Goal: Task Accomplishment & Management: Complete application form

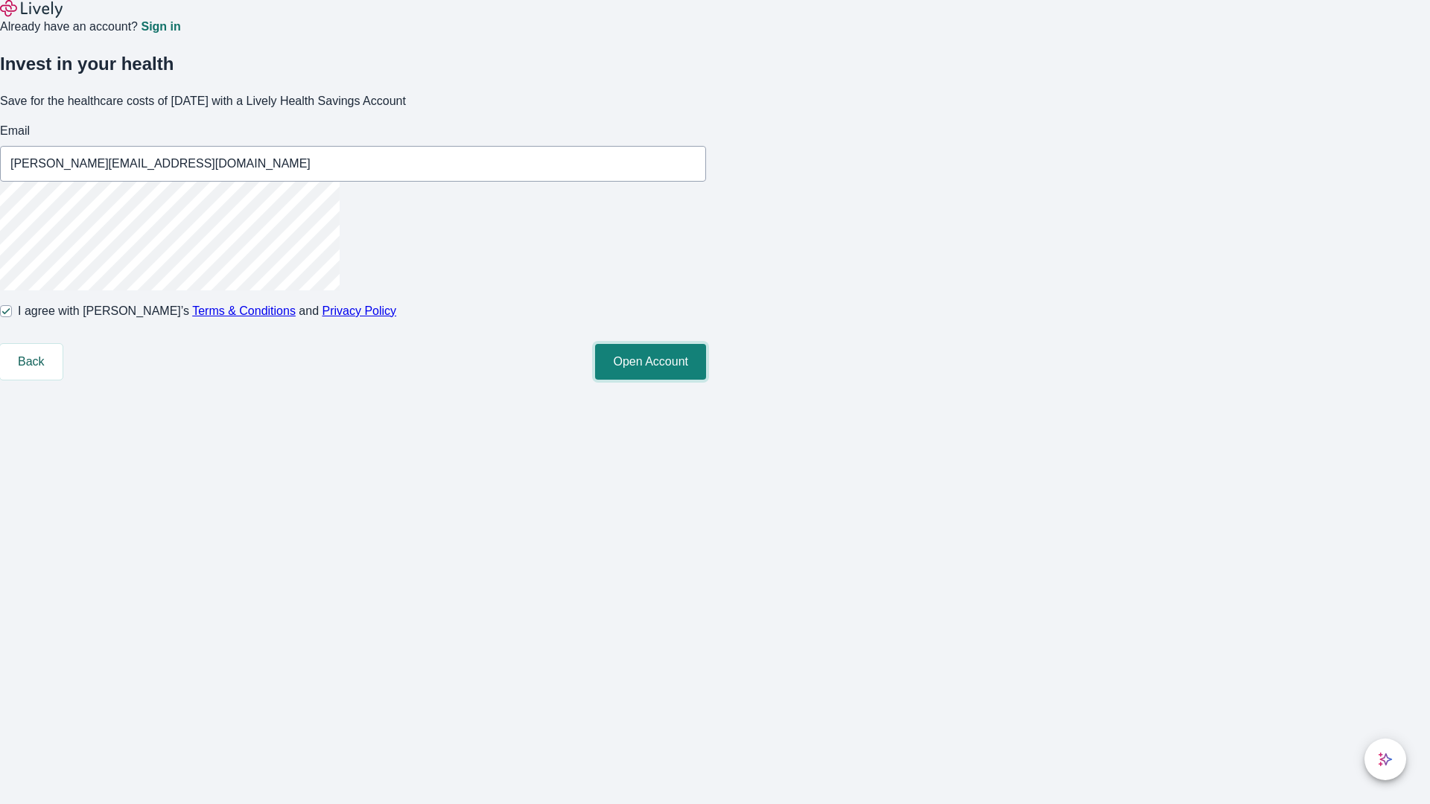
click at [706, 380] on button "Open Account" at bounding box center [650, 362] width 111 height 36
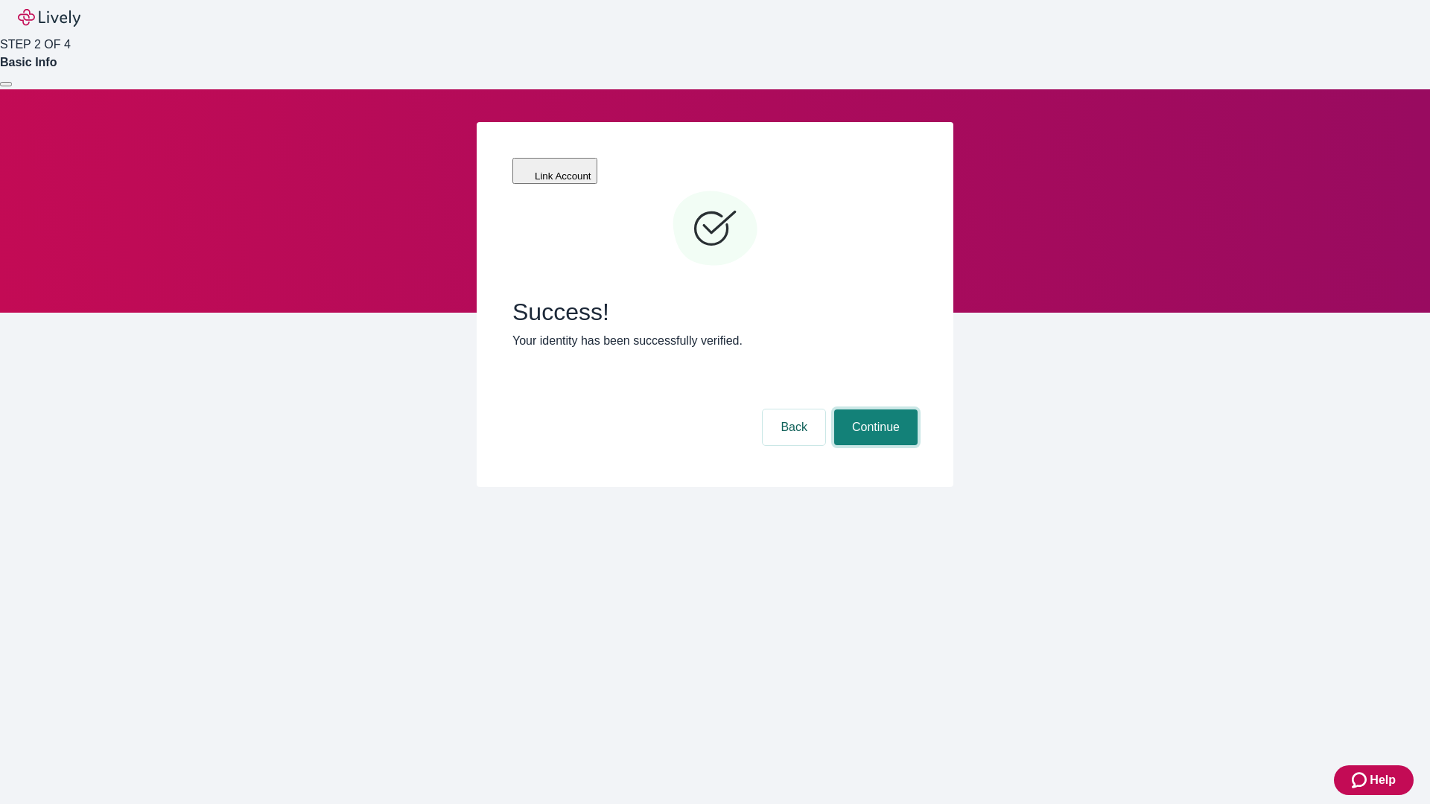
click at [873, 409] on button "Continue" at bounding box center [875, 427] width 83 height 36
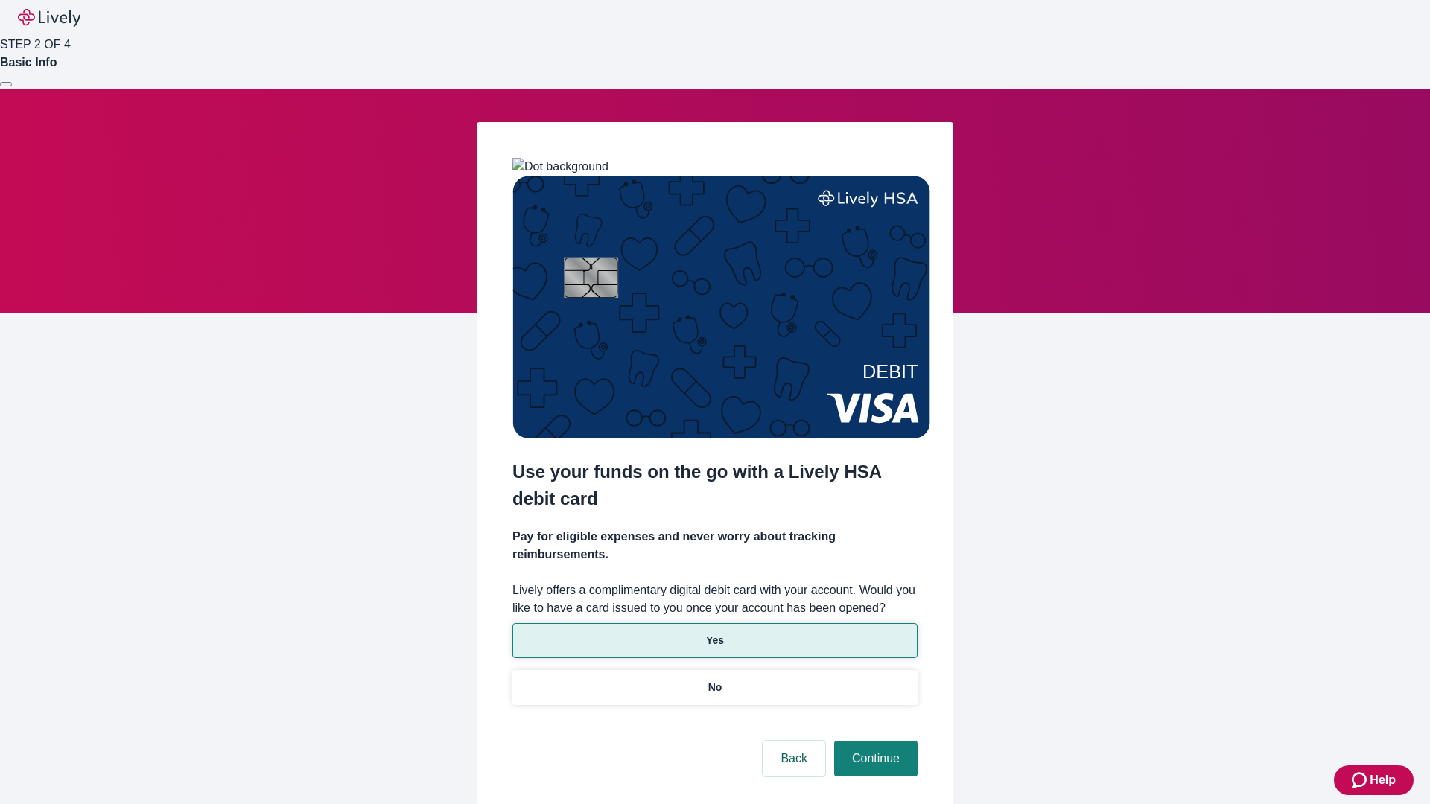
click at [714, 633] on p "Yes" at bounding box center [715, 641] width 18 height 16
click at [873, 741] on button "Continue" at bounding box center [875, 759] width 83 height 36
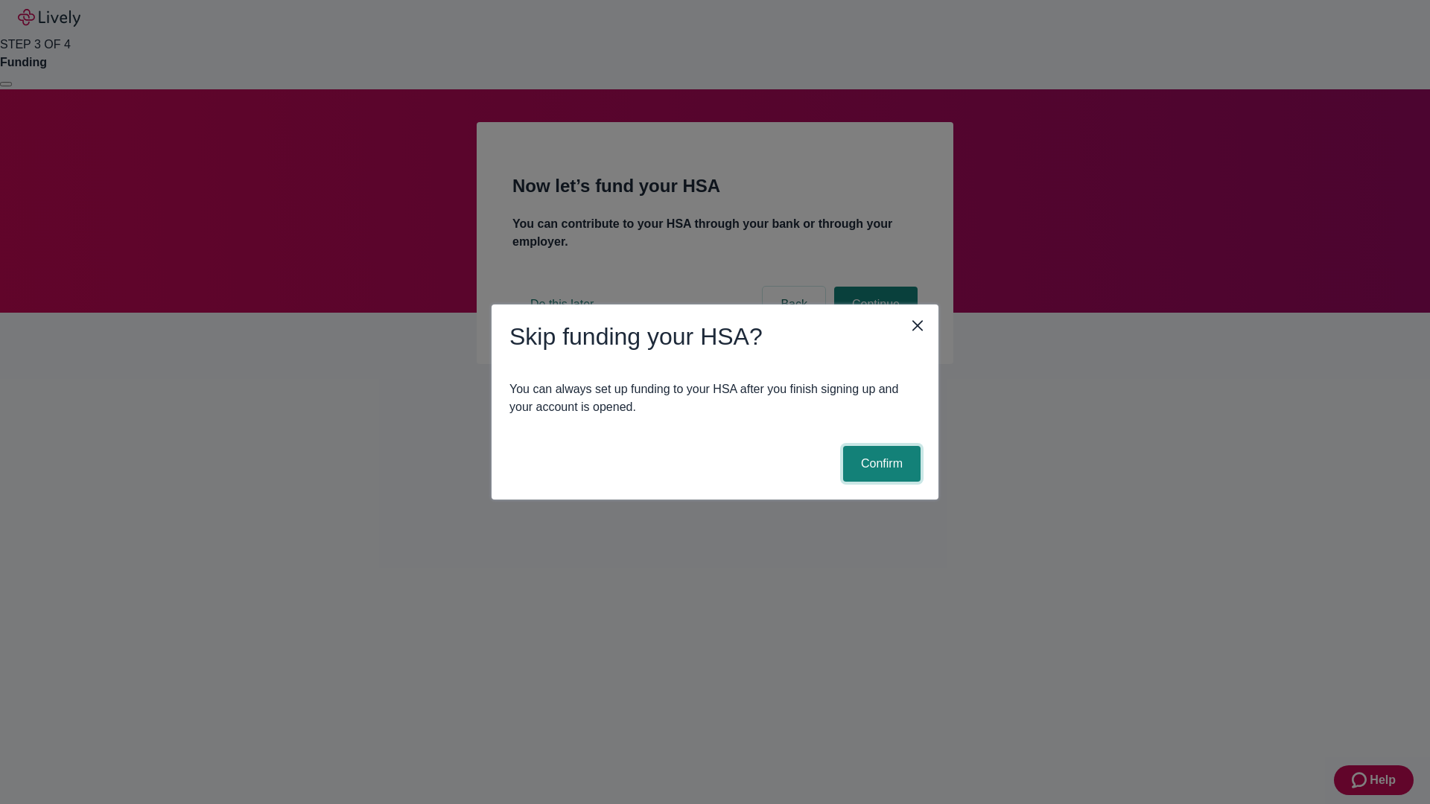
click at [879, 464] on button "Confirm" at bounding box center [881, 464] width 77 height 36
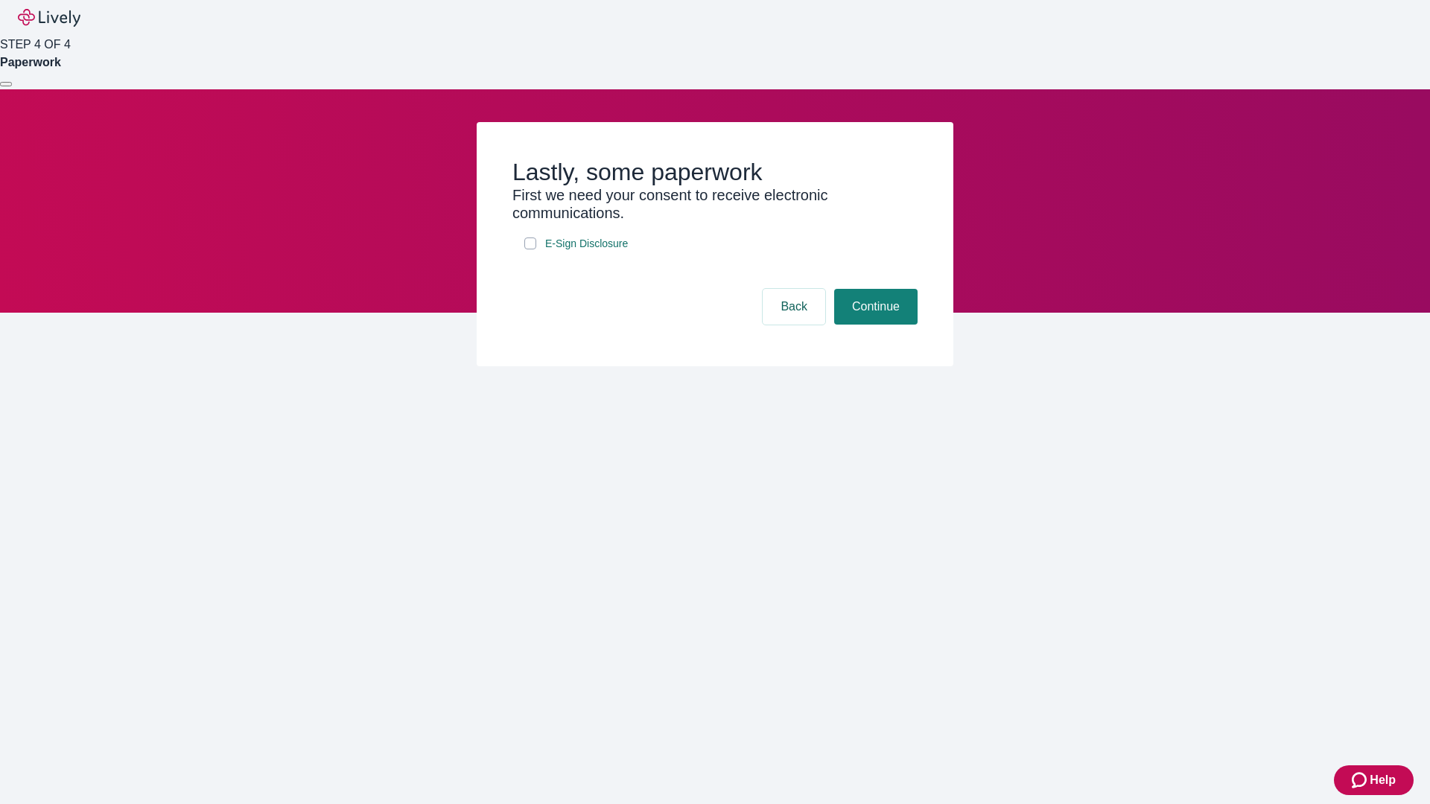
click at [530, 249] on input "E-Sign Disclosure" at bounding box center [530, 244] width 12 height 12
checkbox input "true"
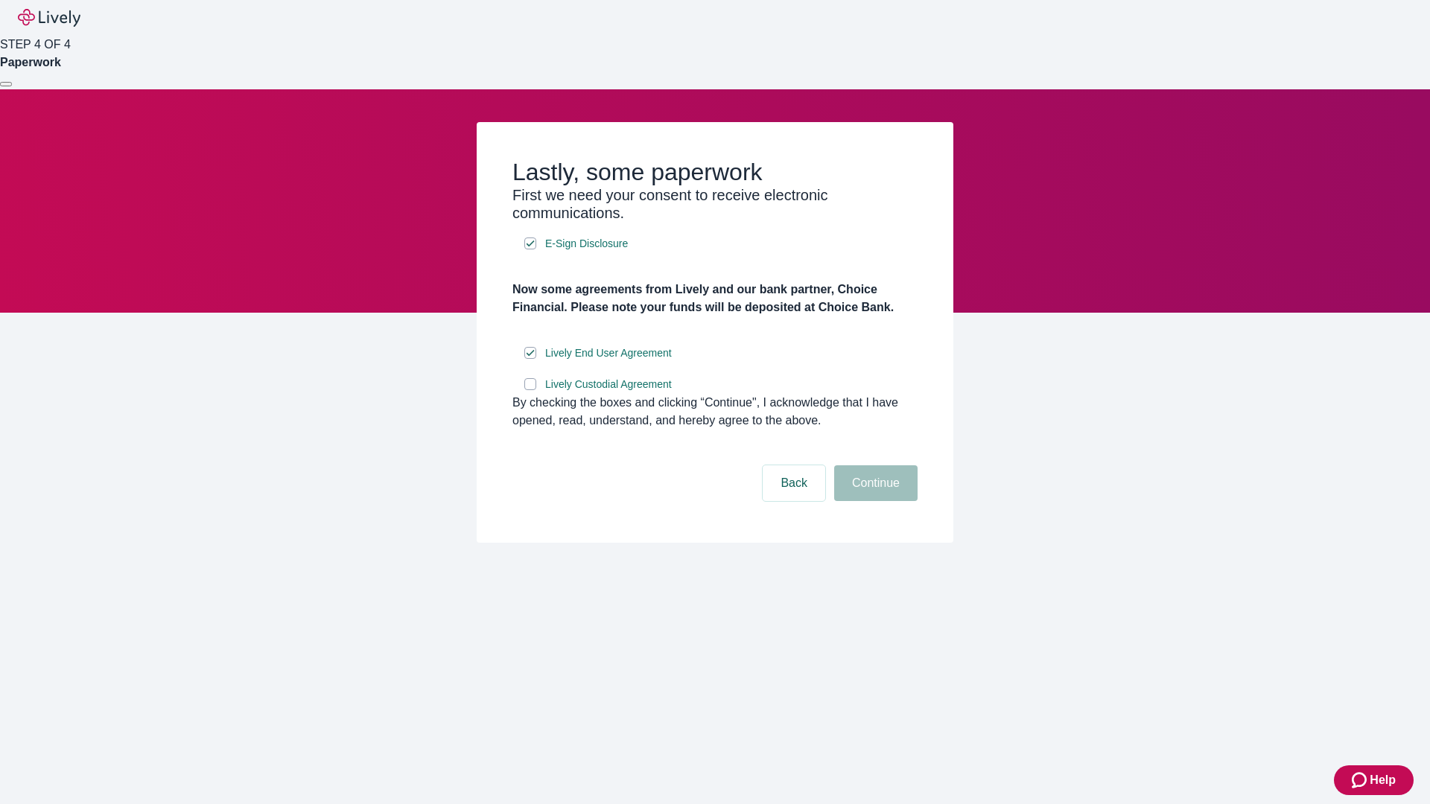
click at [530, 390] on input "Lively Custodial Agreement" at bounding box center [530, 384] width 12 height 12
checkbox input "true"
click at [873, 501] on button "Continue" at bounding box center [875, 483] width 83 height 36
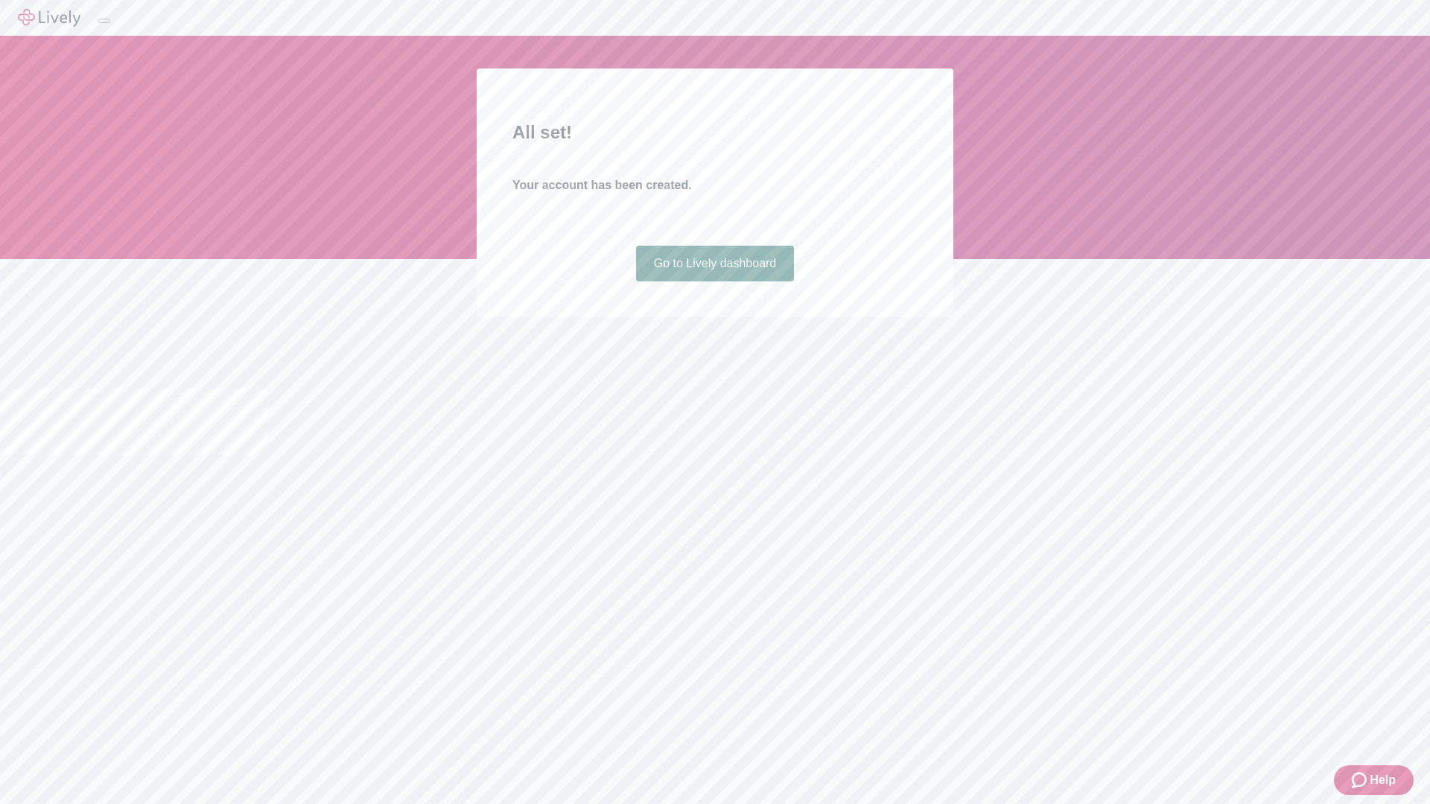
click at [714, 281] on link "Go to Lively dashboard" at bounding box center [715, 264] width 159 height 36
